Goal: Task Accomplishment & Management: Complete application form

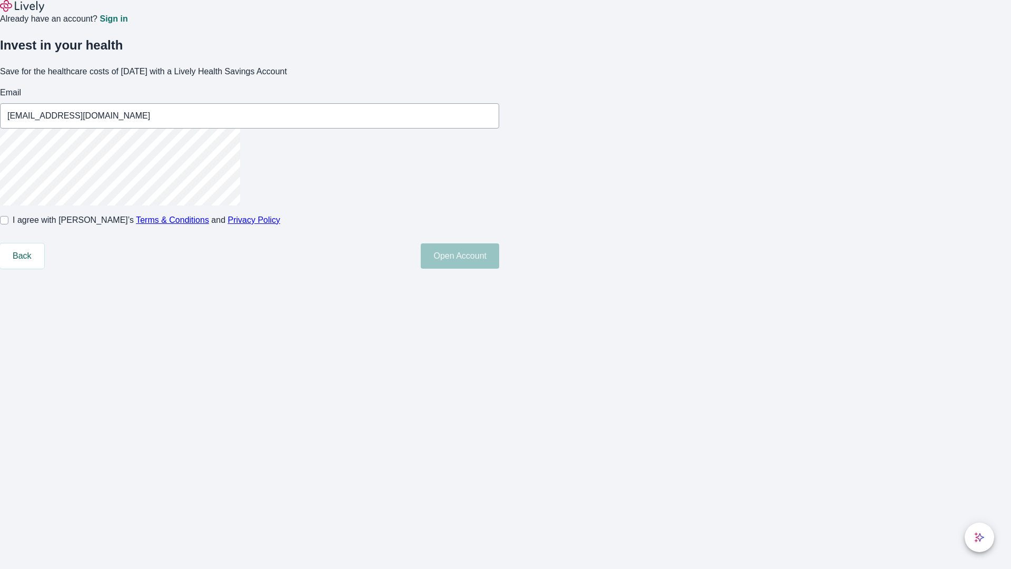
click at [8, 224] on input "I agree with Lively’s Terms & Conditions and Privacy Policy" at bounding box center [4, 220] width 8 height 8
checkbox input "true"
click at [499, 269] on button "Open Account" at bounding box center [460, 255] width 78 height 25
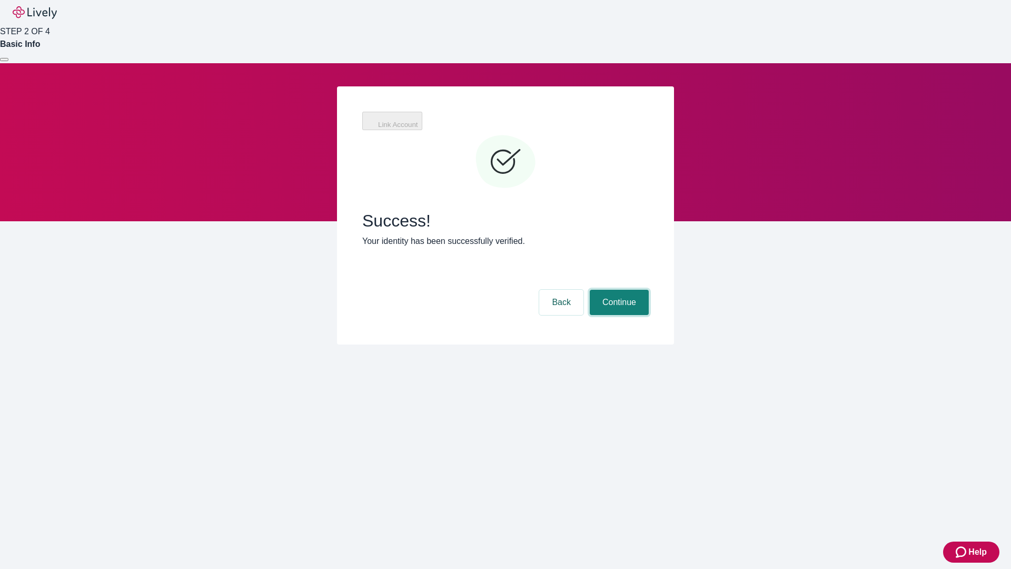
click at [618, 290] on button "Continue" at bounding box center [619, 302] width 59 height 25
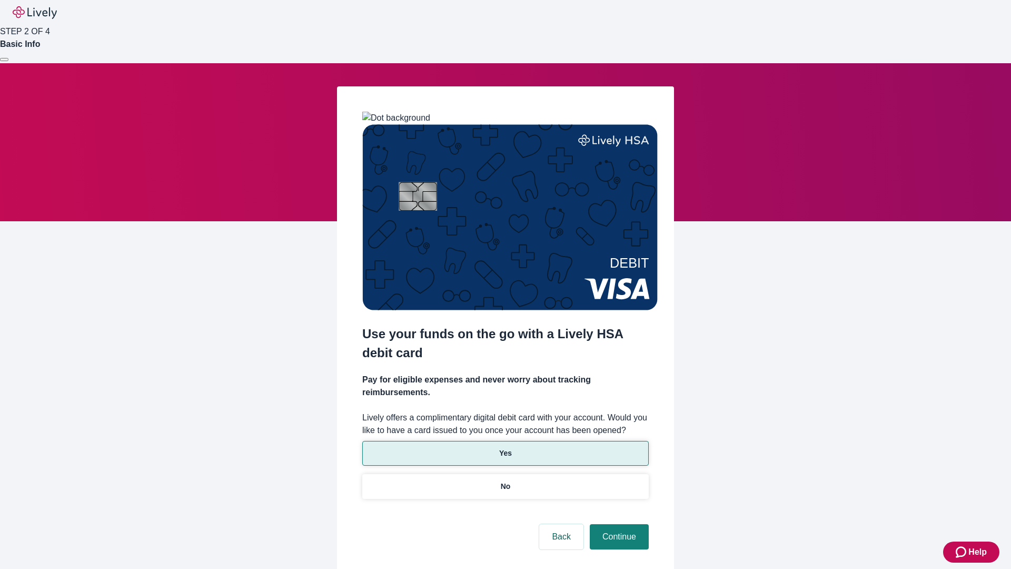
click at [505, 448] on p "Yes" at bounding box center [505, 453] width 13 height 11
click at [618, 524] on button "Continue" at bounding box center [619, 536] width 59 height 25
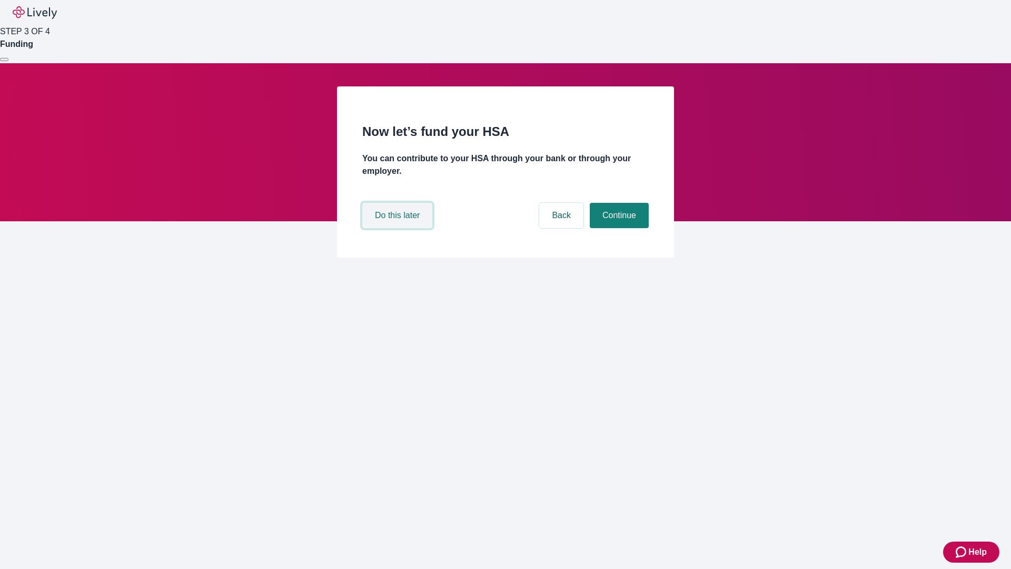
click at [399, 228] on button "Do this later" at bounding box center [397, 215] width 70 height 25
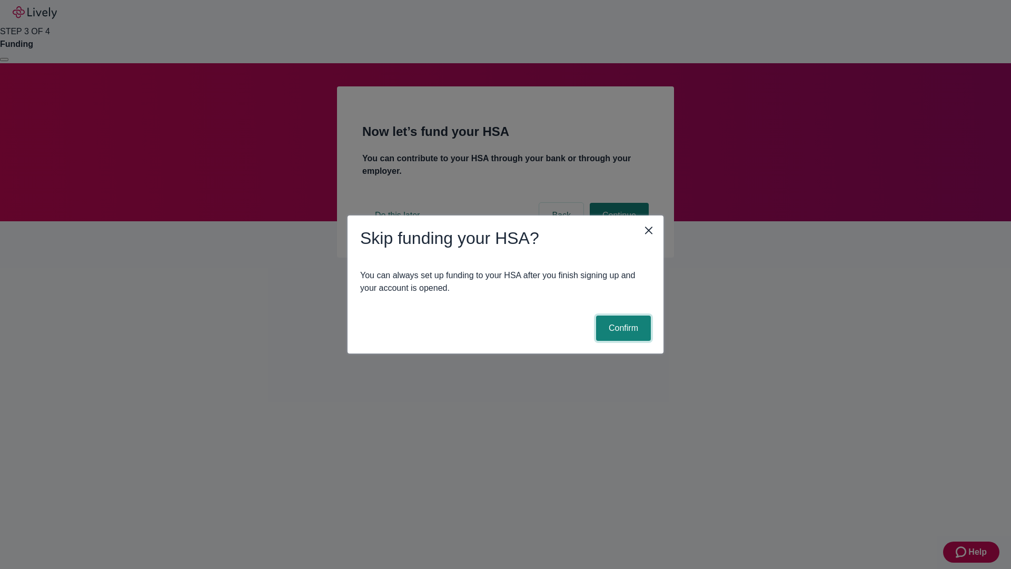
click at [622, 328] on button "Confirm" at bounding box center [623, 327] width 55 height 25
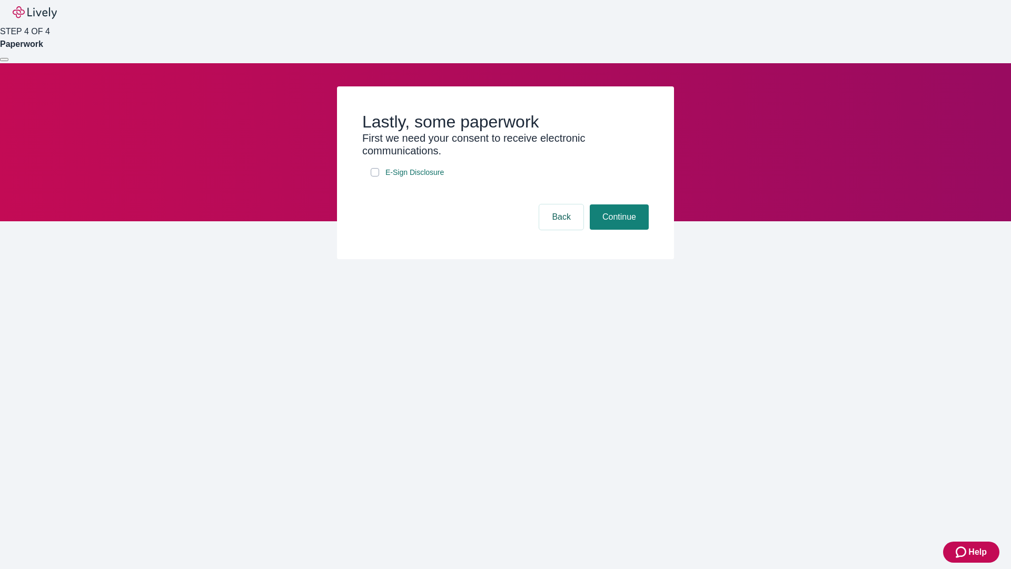
click at [375, 176] on input "E-Sign Disclosure" at bounding box center [375, 172] width 8 height 8
checkbox input "true"
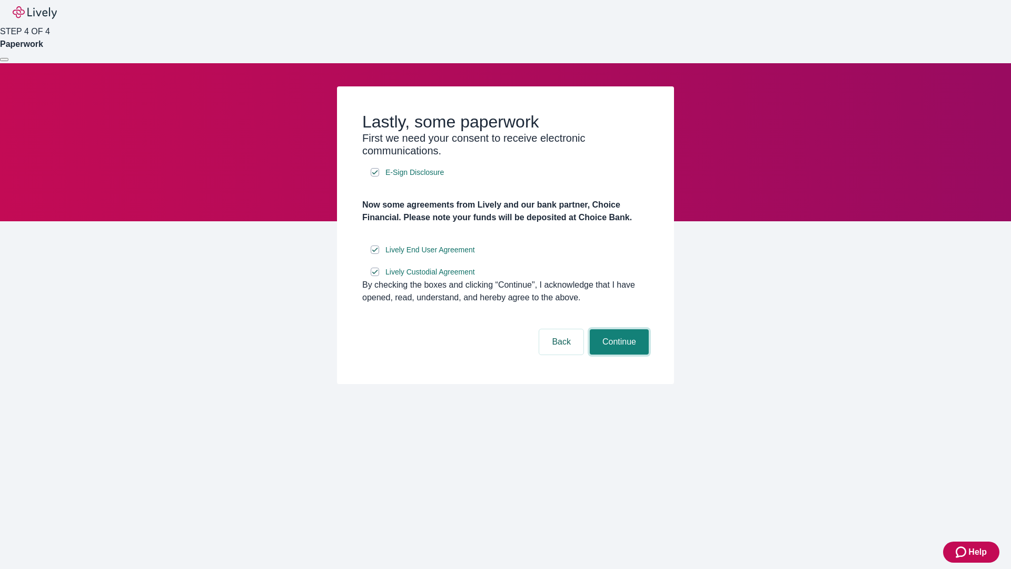
click at [618, 354] on button "Continue" at bounding box center [619, 341] width 59 height 25
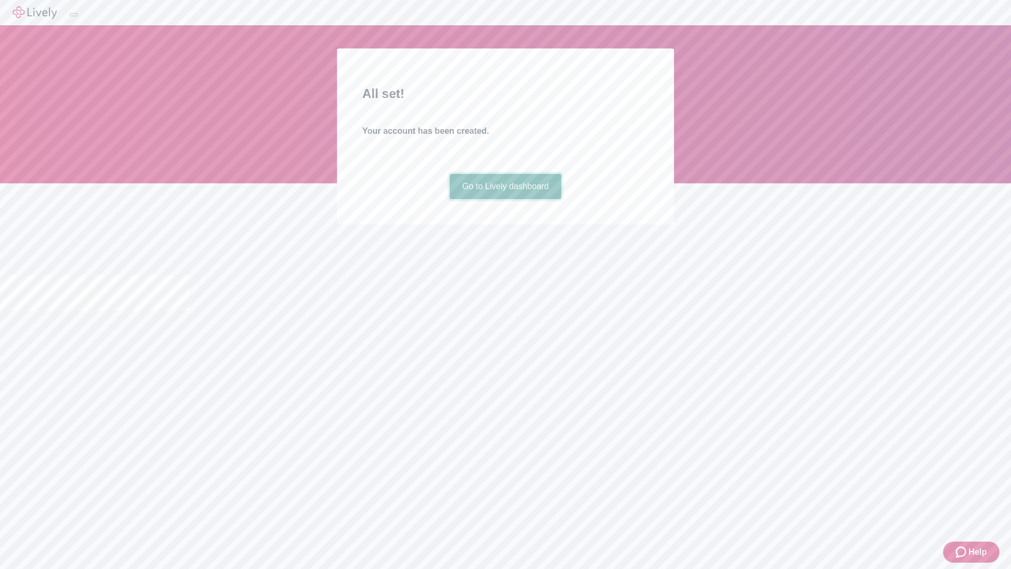
click at [505, 199] on link "Go to Lively dashboard" at bounding box center [506, 186] width 112 height 25
